Goal: Use online tool/utility: Utilize a website feature to perform a specific function

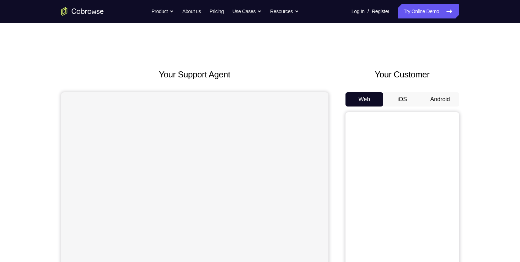
click at [432, 103] on button "Android" at bounding box center [440, 99] width 38 height 14
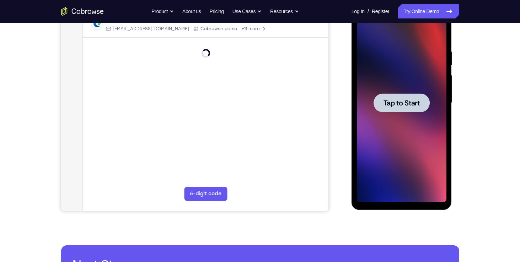
scroll to position [120, 0]
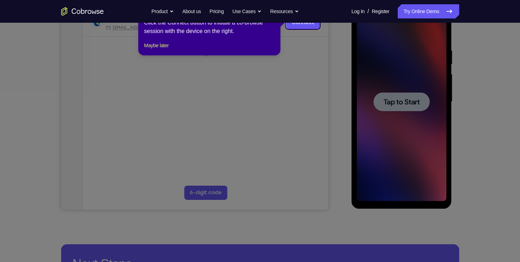
click at [403, 101] on icon at bounding box center [262, 131] width 525 height 262
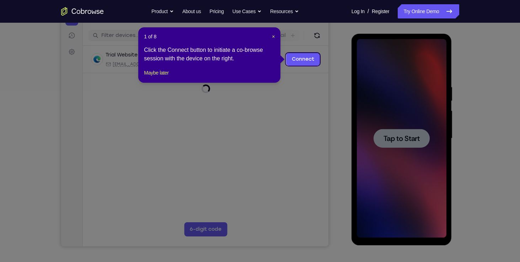
scroll to position [82, 0]
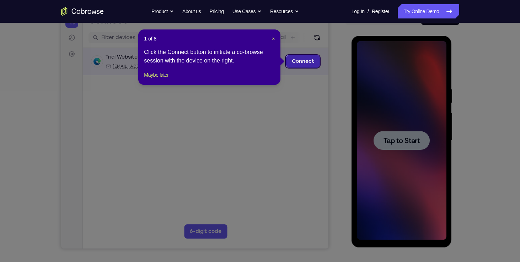
click at [304, 63] on link "Connect" at bounding box center [303, 61] width 34 height 13
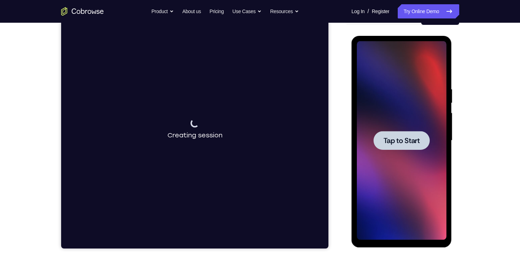
scroll to position [47, 0]
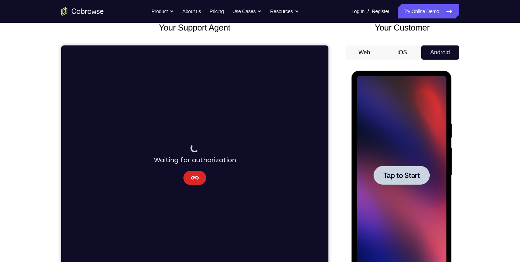
click at [194, 177] on icon "Cancel" at bounding box center [194, 178] width 8 height 4
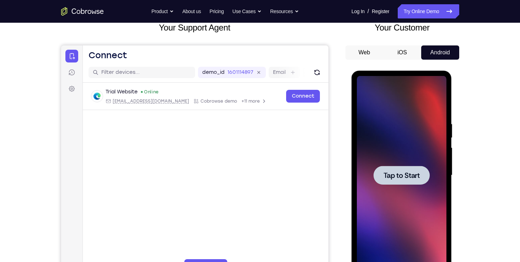
click at [402, 174] on span "Tap to Start" at bounding box center [401, 175] width 36 height 7
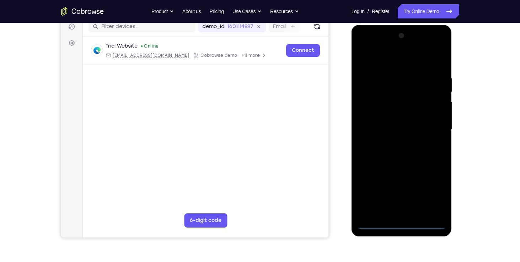
scroll to position [93, 0]
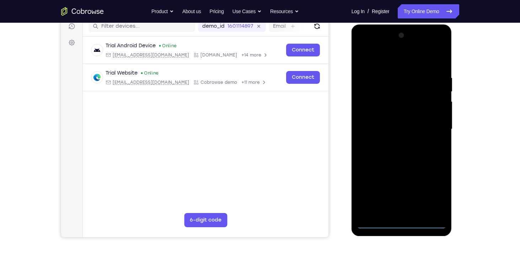
click at [402, 223] on div at bounding box center [402, 129] width 90 height 199
click at [435, 190] on div at bounding box center [402, 129] width 90 height 199
click at [365, 47] on div at bounding box center [402, 129] width 90 height 199
click at [433, 131] on div at bounding box center [402, 129] width 90 height 199
click at [390, 142] on div at bounding box center [402, 129] width 90 height 199
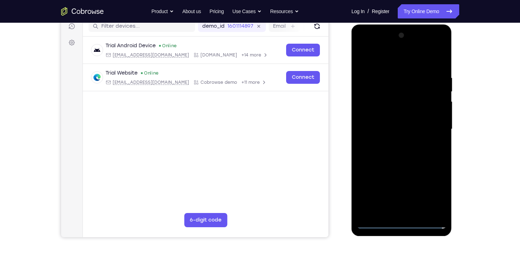
click at [395, 120] on div at bounding box center [402, 129] width 90 height 199
click at [380, 120] on div at bounding box center [402, 129] width 90 height 199
click at [438, 115] on div at bounding box center [402, 129] width 90 height 199
click at [402, 129] on div at bounding box center [402, 129] width 90 height 199
click at [405, 149] on div at bounding box center [402, 129] width 90 height 199
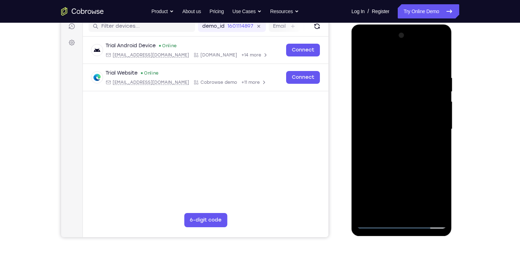
drag, startPoint x: 402, startPoint y: 144, endPoint x: 595, endPoint y: 58, distance: 211.1
click at [402, 144] on div at bounding box center [402, 129] width 90 height 199
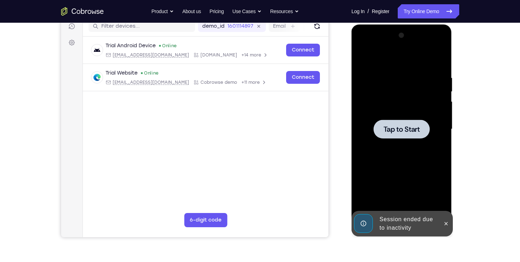
click at [413, 133] on span "Tap to Start" at bounding box center [401, 129] width 36 height 7
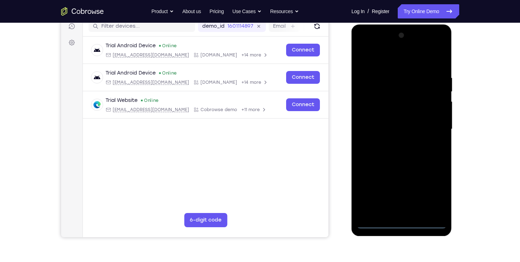
click at [403, 223] on div at bounding box center [402, 129] width 90 height 199
click at [431, 191] on div at bounding box center [402, 129] width 90 height 199
click at [366, 45] on div at bounding box center [402, 129] width 90 height 199
click at [367, 109] on div at bounding box center [402, 129] width 90 height 199
click at [379, 132] on div at bounding box center [402, 129] width 90 height 199
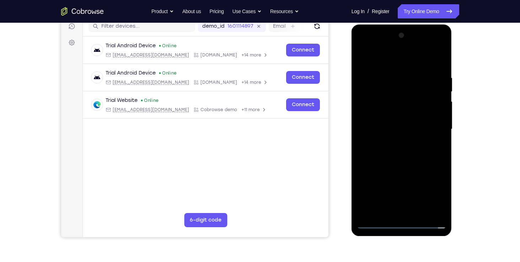
click at [371, 104] on div at bounding box center [402, 129] width 90 height 199
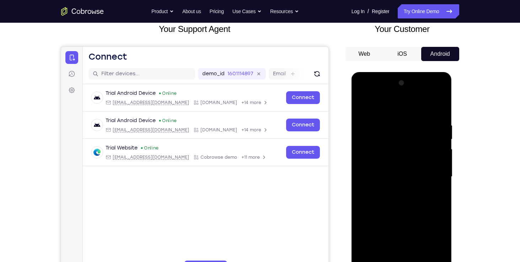
scroll to position [45, 0]
click at [371, 151] on div at bounding box center [402, 176] width 90 height 199
click at [377, 173] on div at bounding box center [402, 176] width 90 height 199
click at [378, 185] on div at bounding box center [402, 176] width 90 height 199
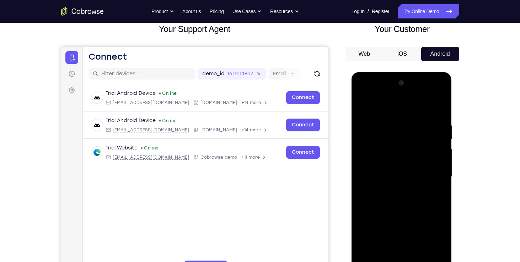
click at [383, 191] on div at bounding box center [402, 176] width 90 height 199
drag, startPoint x: 384, startPoint y: 186, endPoint x: 368, endPoint y: 148, distance: 40.9
click at [368, 148] on div at bounding box center [402, 176] width 90 height 199
click at [390, 184] on div at bounding box center [402, 176] width 90 height 199
click at [385, 195] on div at bounding box center [402, 176] width 90 height 199
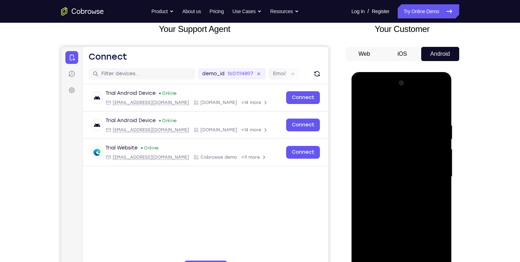
click at [387, 183] on div at bounding box center [402, 176] width 90 height 199
click at [387, 190] on div at bounding box center [402, 176] width 90 height 199
click at [382, 189] on div at bounding box center [402, 176] width 90 height 199
click at [388, 208] on div at bounding box center [402, 176] width 90 height 199
click at [392, 198] on div at bounding box center [402, 176] width 90 height 199
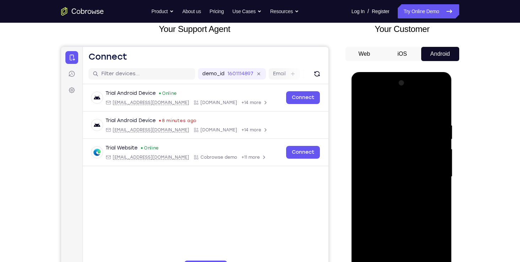
click at [392, 198] on div at bounding box center [402, 176] width 90 height 199
click at [398, 183] on div at bounding box center [402, 176] width 90 height 199
click at [398, 193] on div at bounding box center [402, 176] width 90 height 199
drag, startPoint x: 398, startPoint y: 193, endPoint x: 404, endPoint y: 151, distance: 42.3
click at [404, 151] on div at bounding box center [402, 176] width 90 height 199
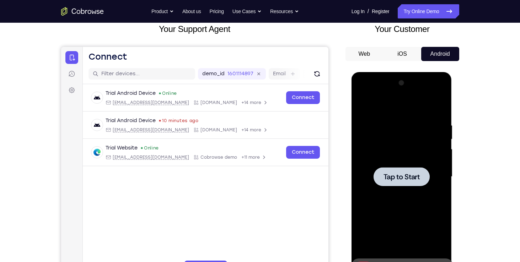
click at [391, 178] on span "Tap to Start" at bounding box center [401, 176] width 36 height 7
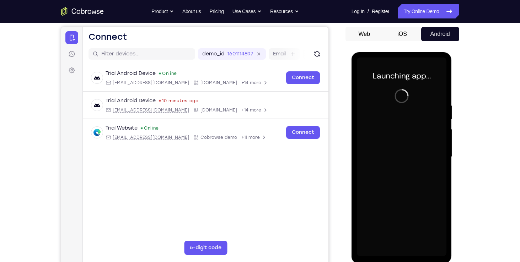
scroll to position [65, 0]
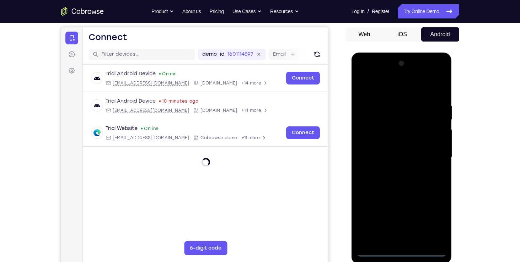
click at [400, 247] on div at bounding box center [402, 157] width 90 height 199
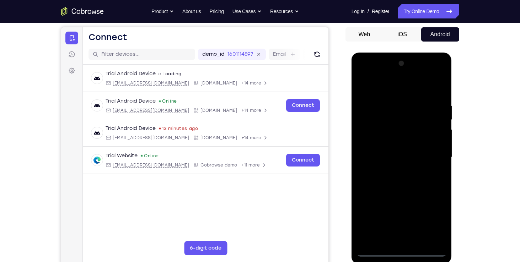
click at [404, 252] on div at bounding box center [402, 157] width 90 height 199
click at [438, 227] on div at bounding box center [402, 157] width 90 height 199
click at [371, 74] on div at bounding box center [402, 157] width 90 height 199
click at [429, 155] on div at bounding box center [402, 157] width 90 height 199
click at [395, 171] on div at bounding box center [402, 157] width 90 height 199
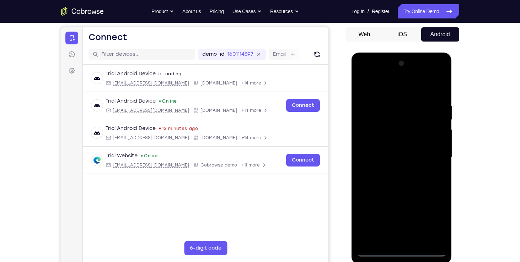
click at [387, 153] on div at bounding box center [402, 157] width 90 height 199
click at [377, 133] on div at bounding box center [402, 157] width 90 height 199
click at [377, 142] on div at bounding box center [402, 157] width 90 height 199
click at [439, 143] on div at bounding box center [402, 157] width 90 height 199
click at [437, 107] on div at bounding box center [402, 157] width 90 height 199
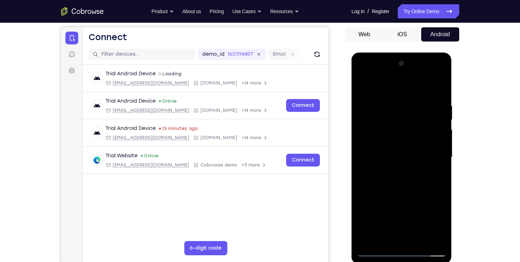
click at [437, 167] on div at bounding box center [402, 157] width 90 height 199
